Goal: Information Seeking & Learning: Compare options

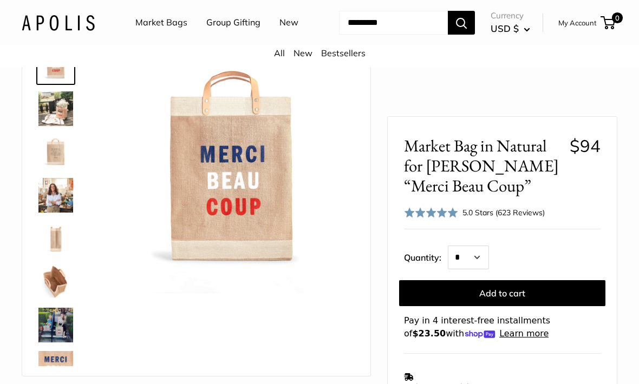
scroll to position [72, 0]
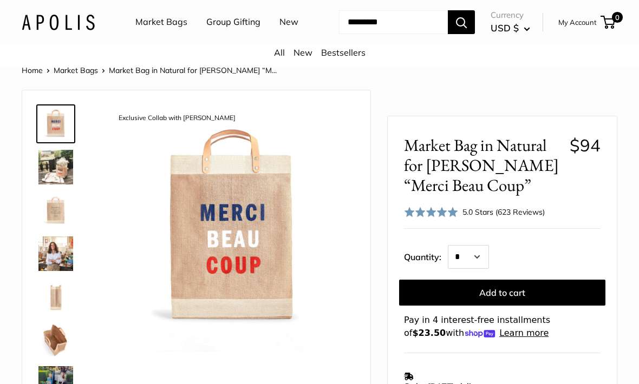
click at [56, 185] on img at bounding box center [55, 168] width 35 height 35
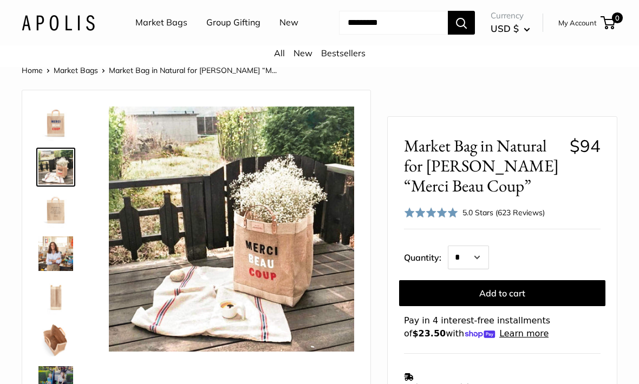
click at [48, 228] on img at bounding box center [55, 210] width 35 height 35
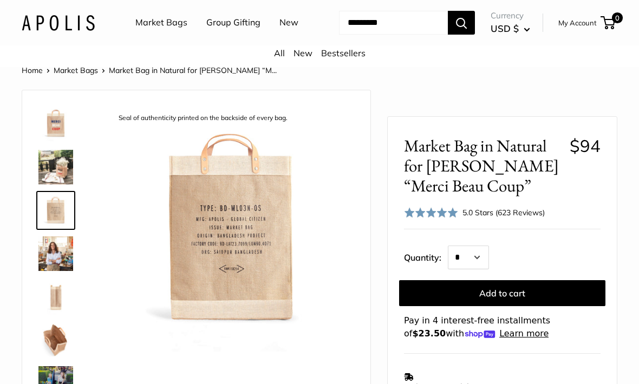
click at [48, 271] on img at bounding box center [55, 254] width 35 height 35
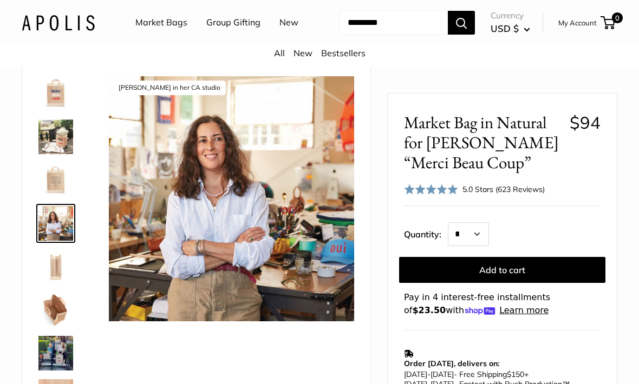
scroll to position [56, 0]
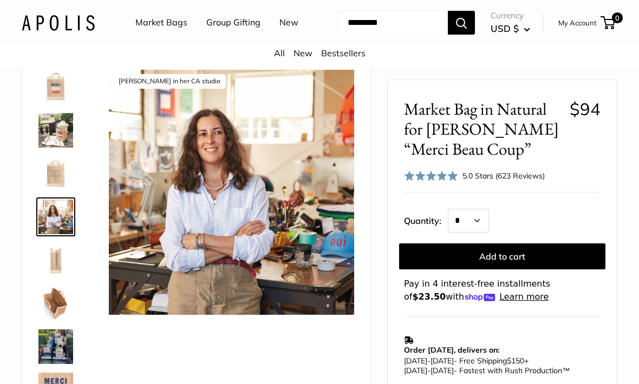
click at [51, 278] on img at bounding box center [55, 260] width 35 height 35
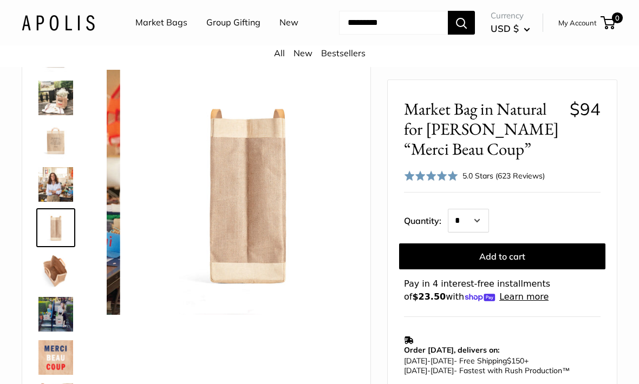
scroll to position [34, 0]
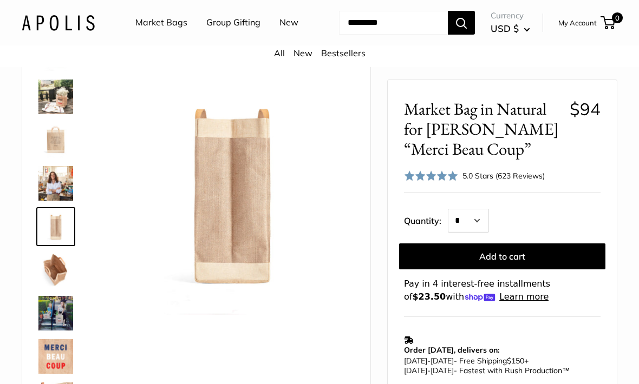
click at [50, 287] on img at bounding box center [55, 270] width 35 height 35
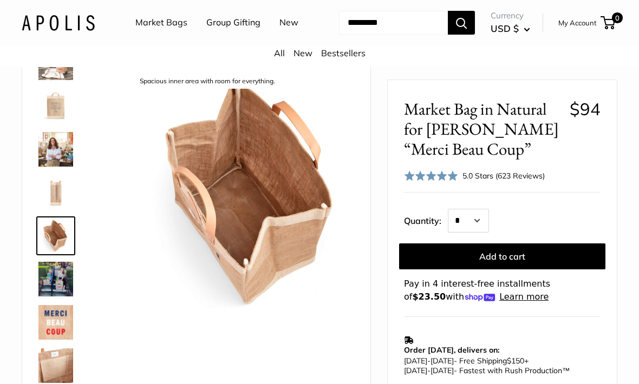
scroll to position [69, 0]
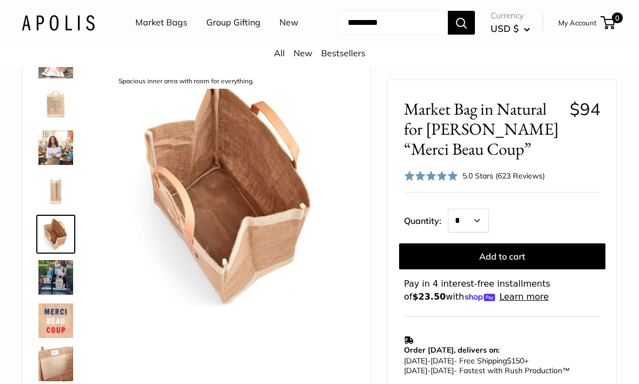
click at [49, 295] on img at bounding box center [55, 277] width 35 height 35
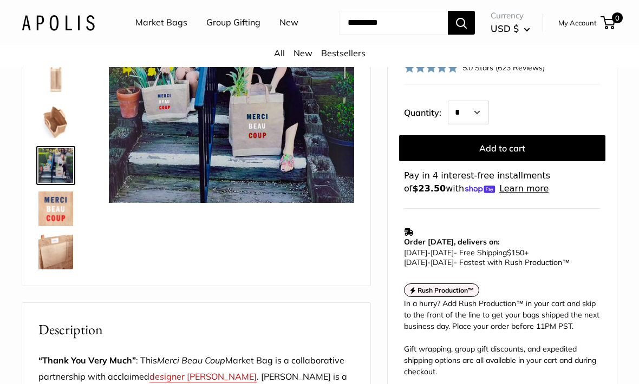
scroll to position [173, 0]
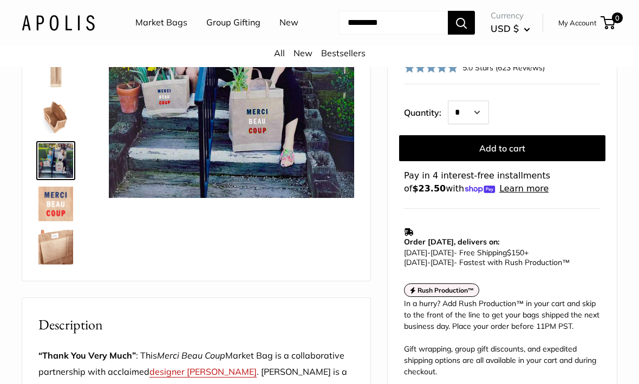
click at [42, 265] on img at bounding box center [55, 247] width 35 height 35
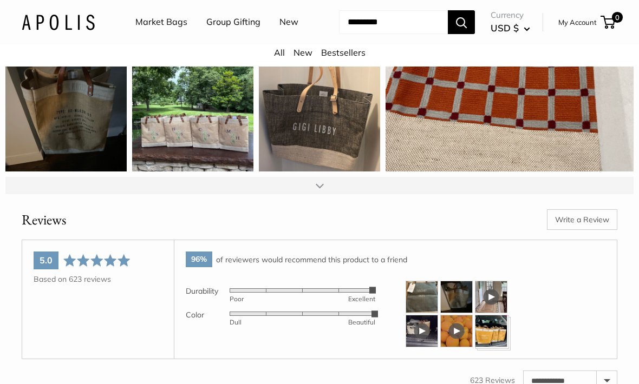
scroll to position [1421, 0]
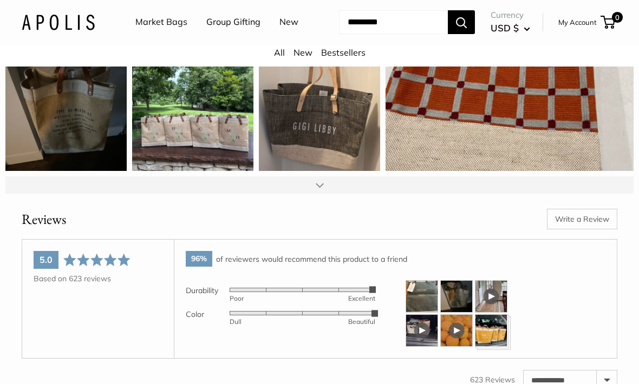
click at [423, 313] on img at bounding box center [422, 297] width 32 height 32
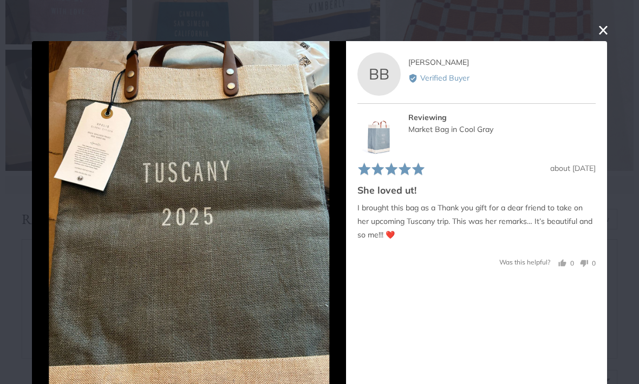
scroll to position [0, 0]
click at [604, 32] on button "close this modal window" at bounding box center [603, 29] width 13 height 13
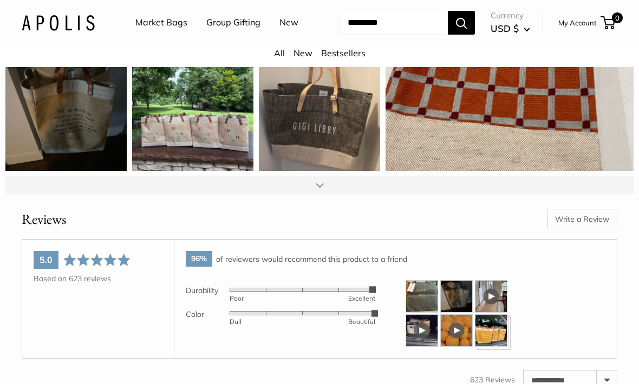
click at [466, 310] on img at bounding box center [456, 296] width 32 height 32
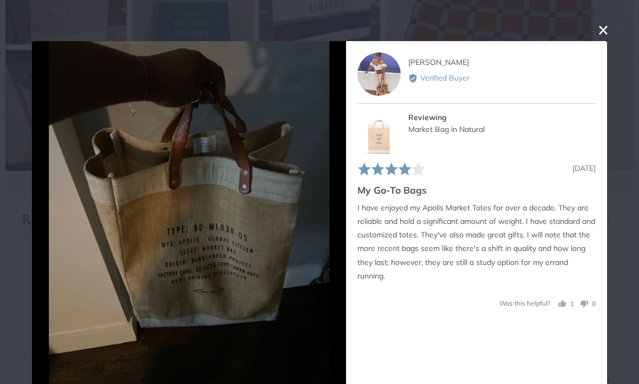
click at [602, 25] on button "close this modal window" at bounding box center [603, 29] width 13 height 13
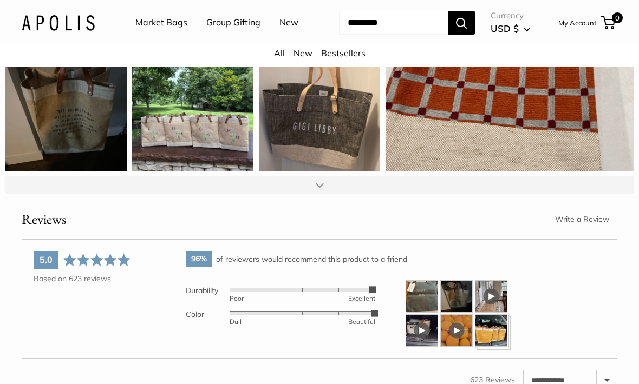
click at [505, 345] on img at bounding box center [491, 331] width 32 height 32
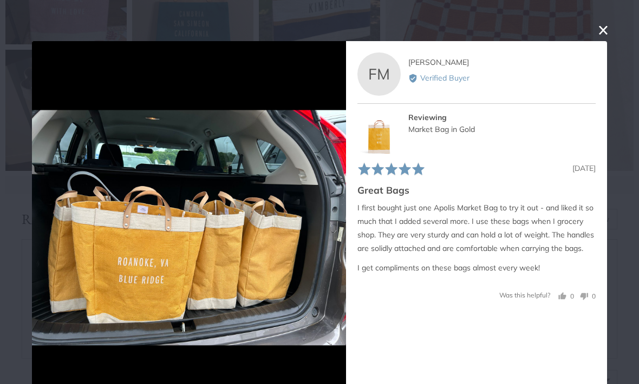
click at [609, 36] on button "close this modal window" at bounding box center [603, 29] width 13 height 13
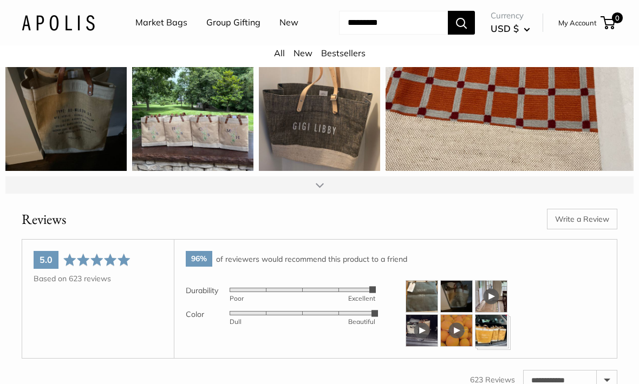
click at [169, 22] on link "Market Bags" at bounding box center [161, 23] width 52 height 16
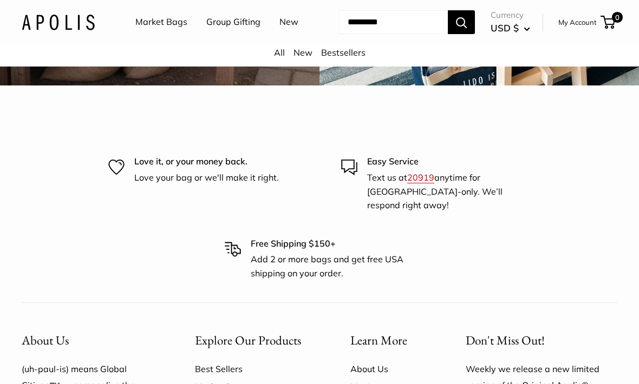
scroll to position [2644, 0]
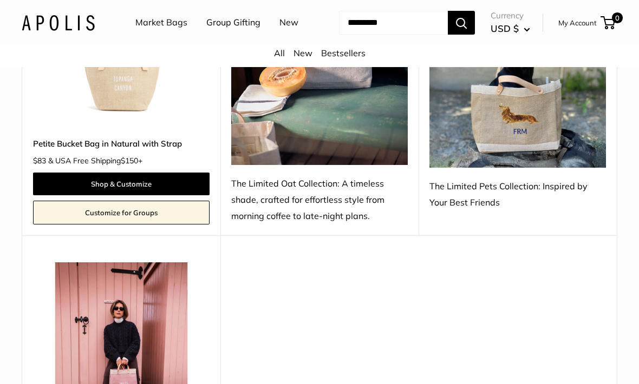
scroll to position [879, 0]
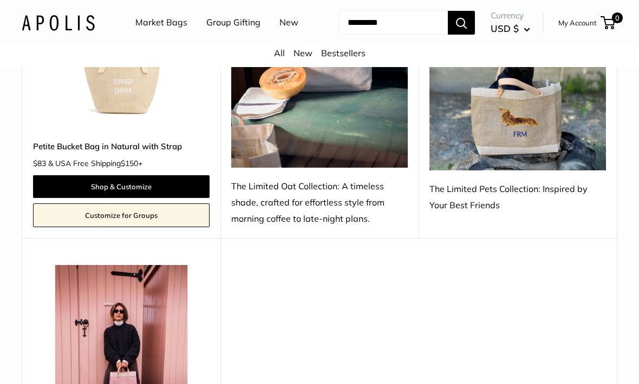
click at [165, 28] on link "Market Bags" at bounding box center [161, 23] width 52 height 16
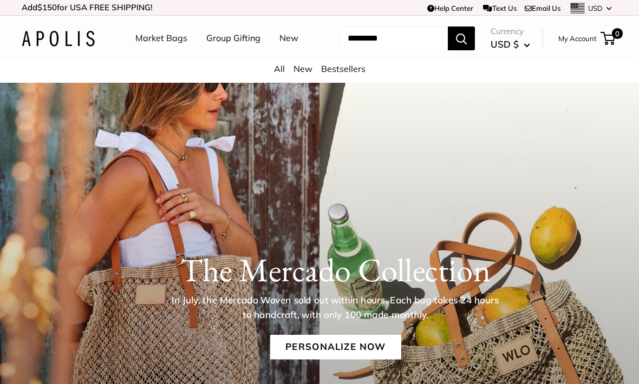
click at [278, 74] on link "All" at bounding box center [279, 68] width 11 height 11
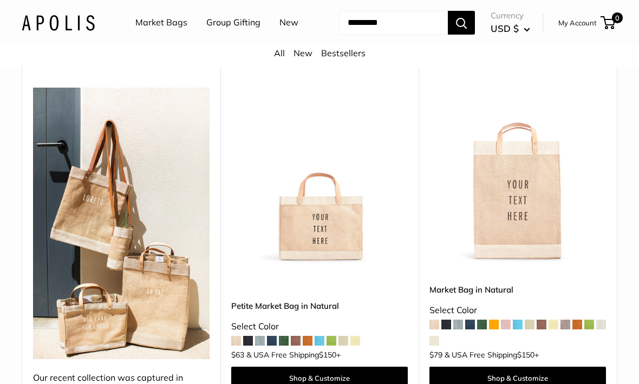
scroll to position [142, 0]
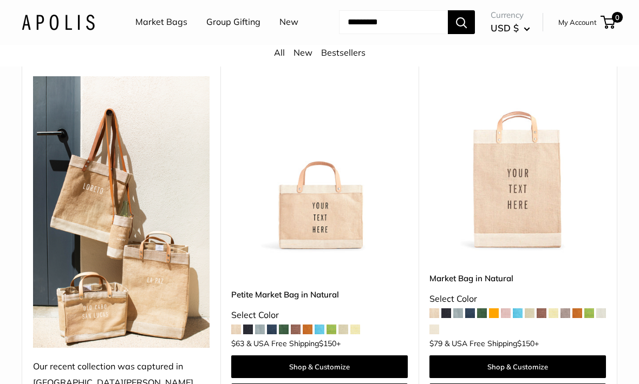
click at [498, 319] on span at bounding box center [494, 314] width 10 height 10
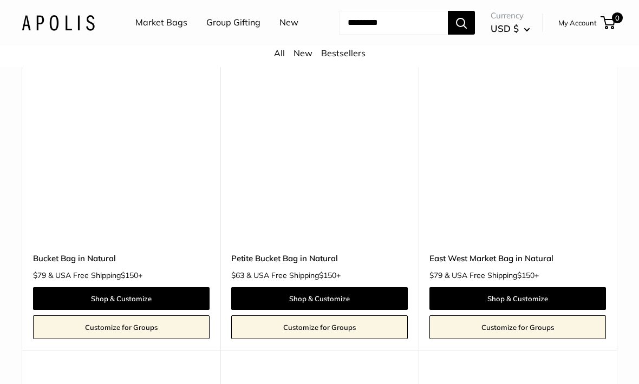
scroll to position [2968, 0]
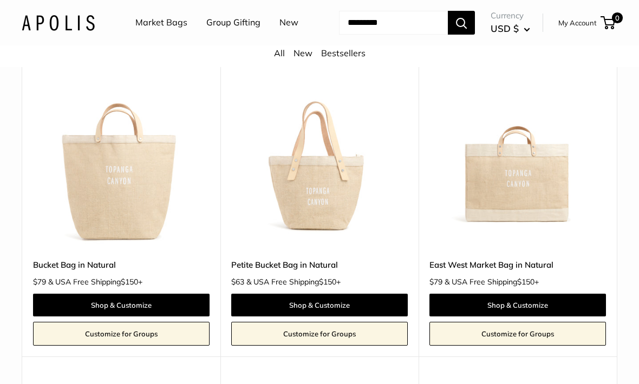
click at [146, 201] on img at bounding box center [121, 159] width 176 height 176
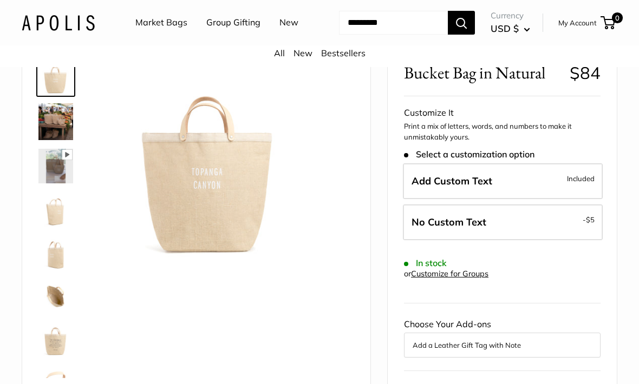
click at [53, 227] on img at bounding box center [55, 209] width 35 height 35
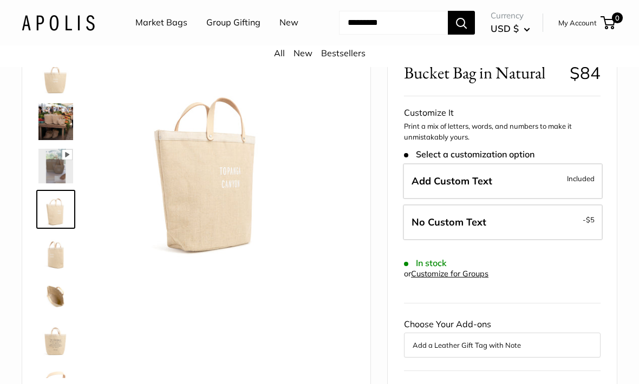
click at [57, 270] on img at bounding box center [55, 253] width 35 height 35
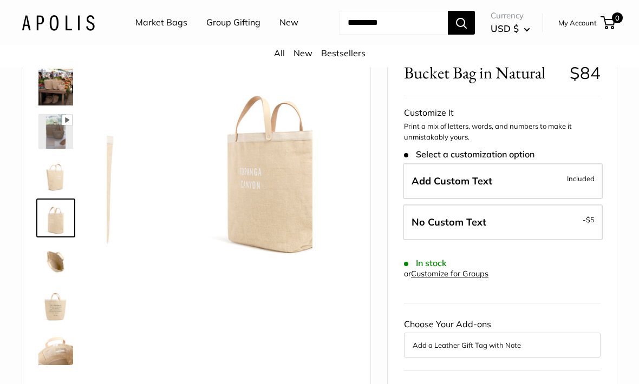
scroll to position [36, 0]
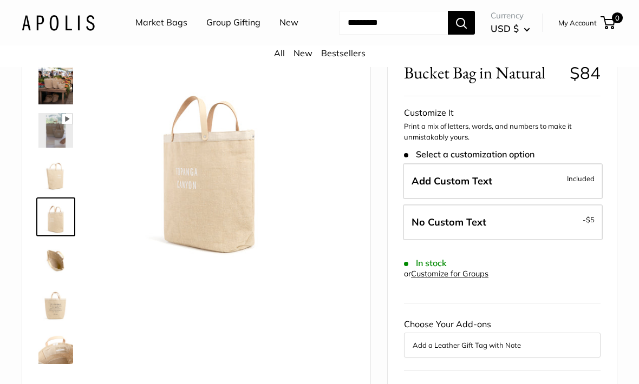
click at [55, 278] on img at bounding box center [55, 260] width 35 height 35
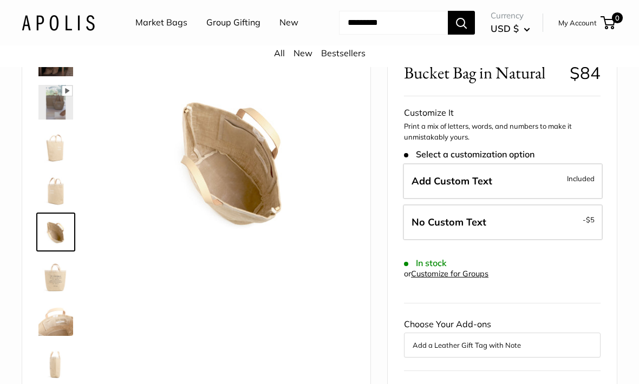
scroll to position [71, 0]
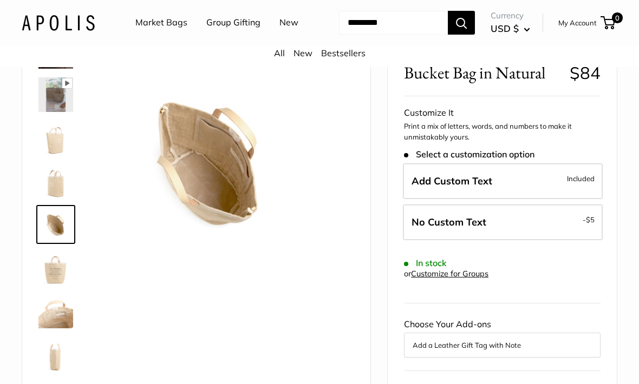
click at [58, 285] on img at bounding box center [55, 268] width 35 height 35
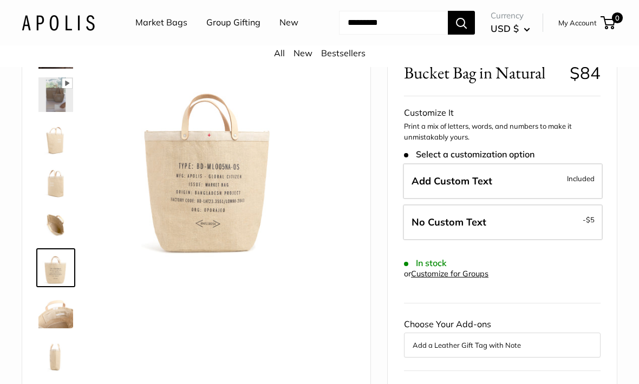
click at [55, 329] on img at bounding box center [55, 311] width 35 height 35
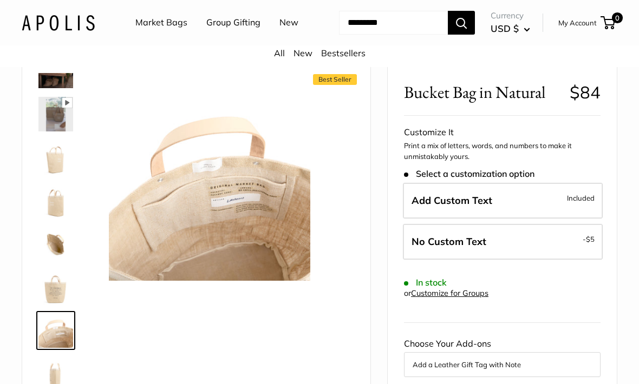
scroll to position [0, 0]
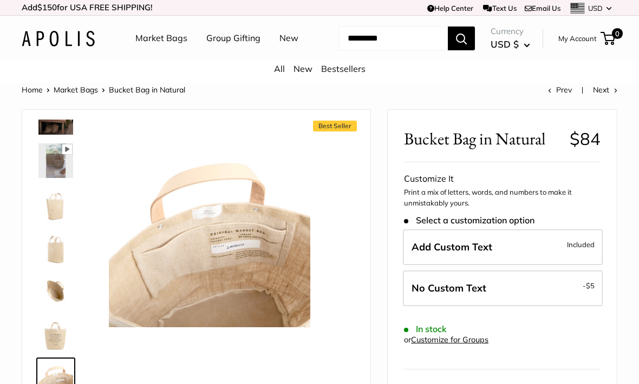
click at [393, 50] on input "Search..." at bounding box center [393, 39] width 109 height 24
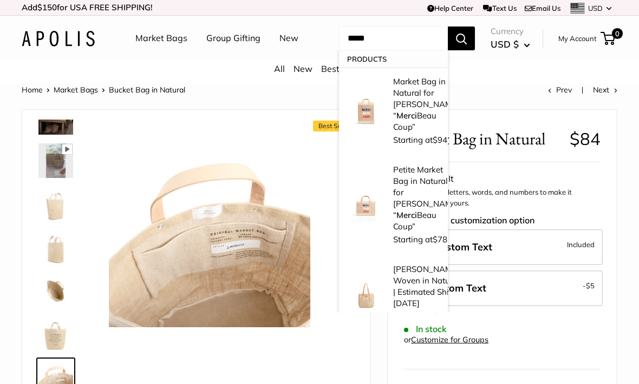
type input "*****"
click at [421, 114] on p "Market Bag in Natural for [PERSON_NAME] “ Merci Beau Coup”" at bounding box center [426, 104] width 67 height 57
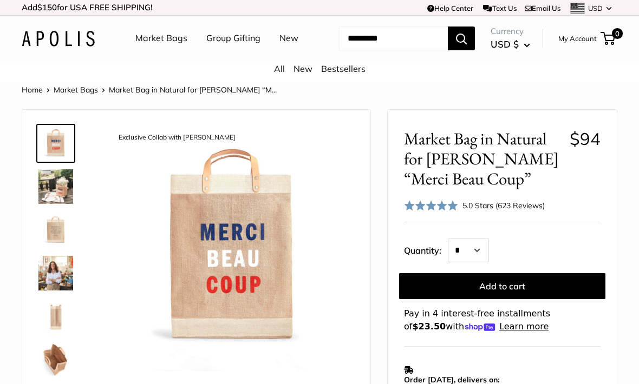
click at [387, 50] on input "Search..." at bounding box center [393, 39] width 109 height 24
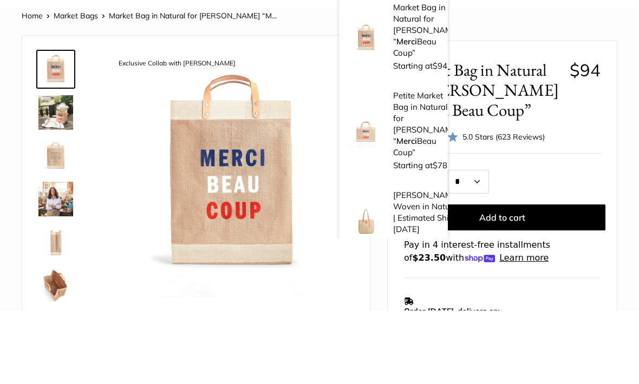
type input "*****"
click at [423, 76] on p "Market Bag in Natural for [PERSON_NAME] “ Merci Beau Coup”" at bounding box center [426, 104] width 67 height 57
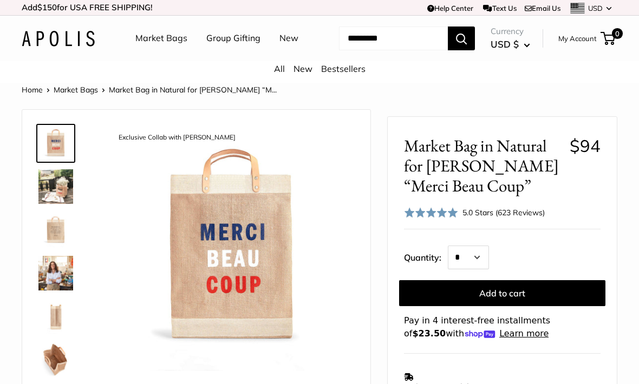
click at [393, 50] on input "Search..." at bounding box center [393, 39] width 109 height 24
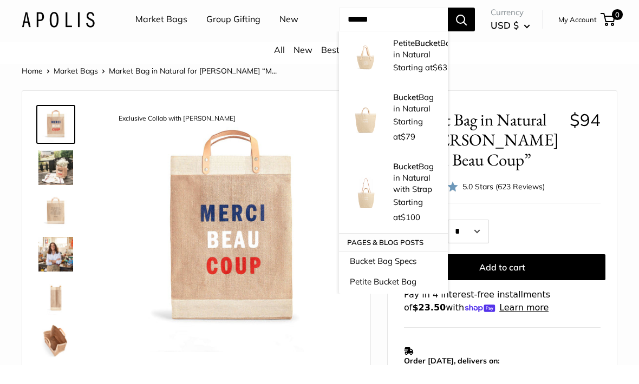
scroll to position [28, 0]
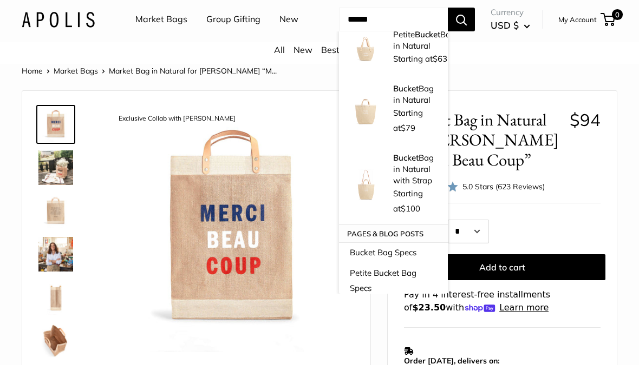
type input "******"
click at [416, 118] on p "Bucket Bag in Natural" at bounding box center [415, 113] width 44 height 23
